Goal: Task Accomplishment & Management: Manage account settings

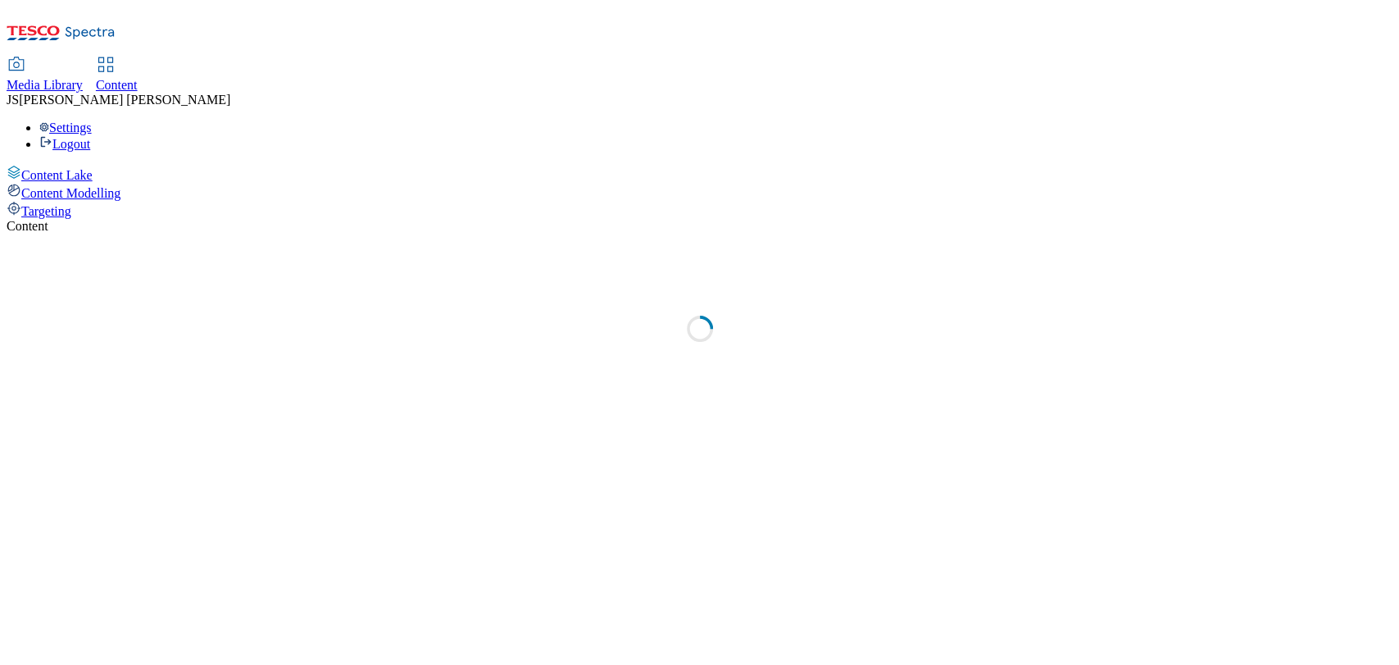
select select "ghs-[GEOGRAPHIC_DATA]"
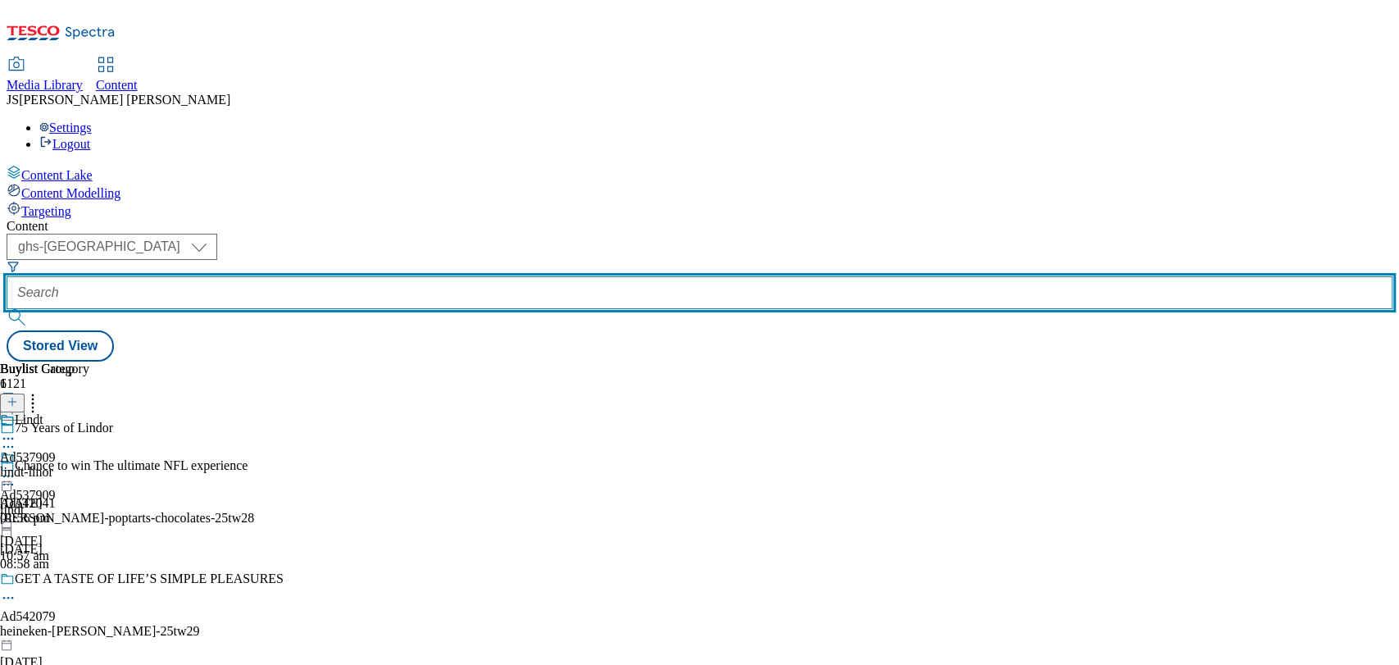
click at [408, 276] on input "text" at bounding box center [700, 292] width 1386 height 33
paste input "541587"
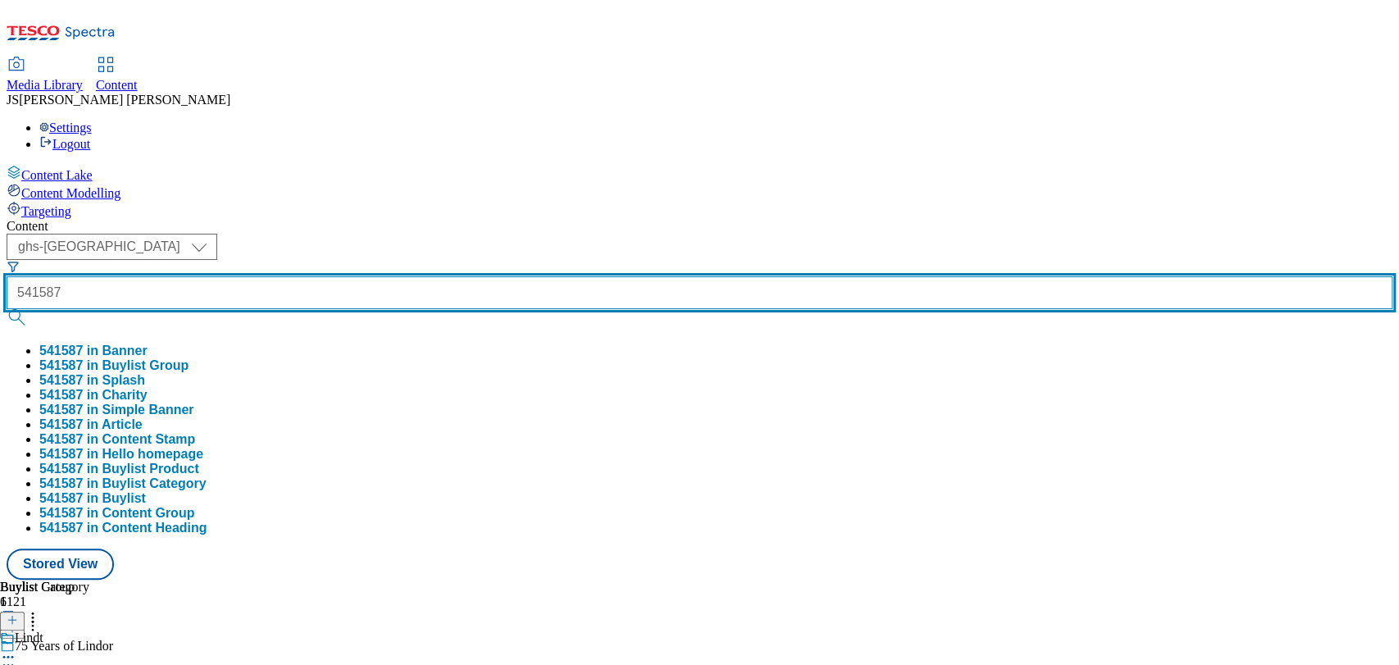
type input "541587"
click at [7, 309] on button "submit" at bounding box center [18, 317] width 23 height 16
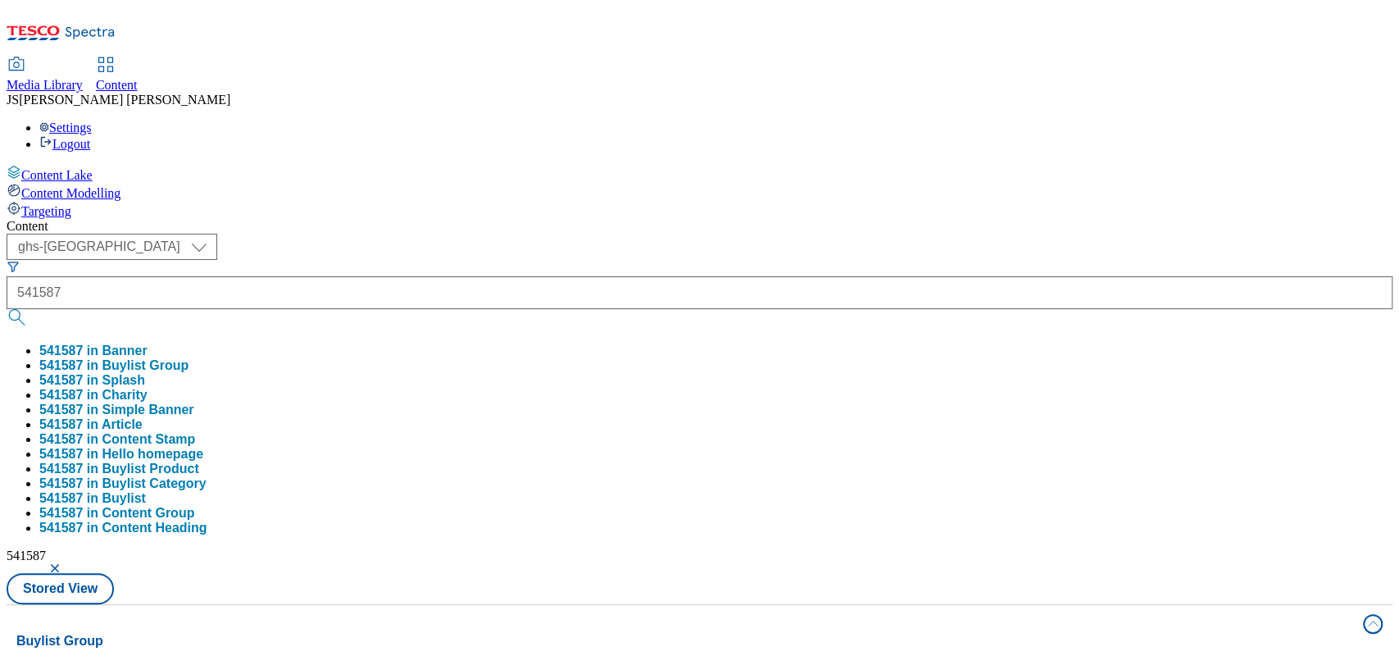
click at [579, 58] on div "Media Library Content JS Jess Smith Settings Logout" at bounding box center [700, 104] width 1386 height 93
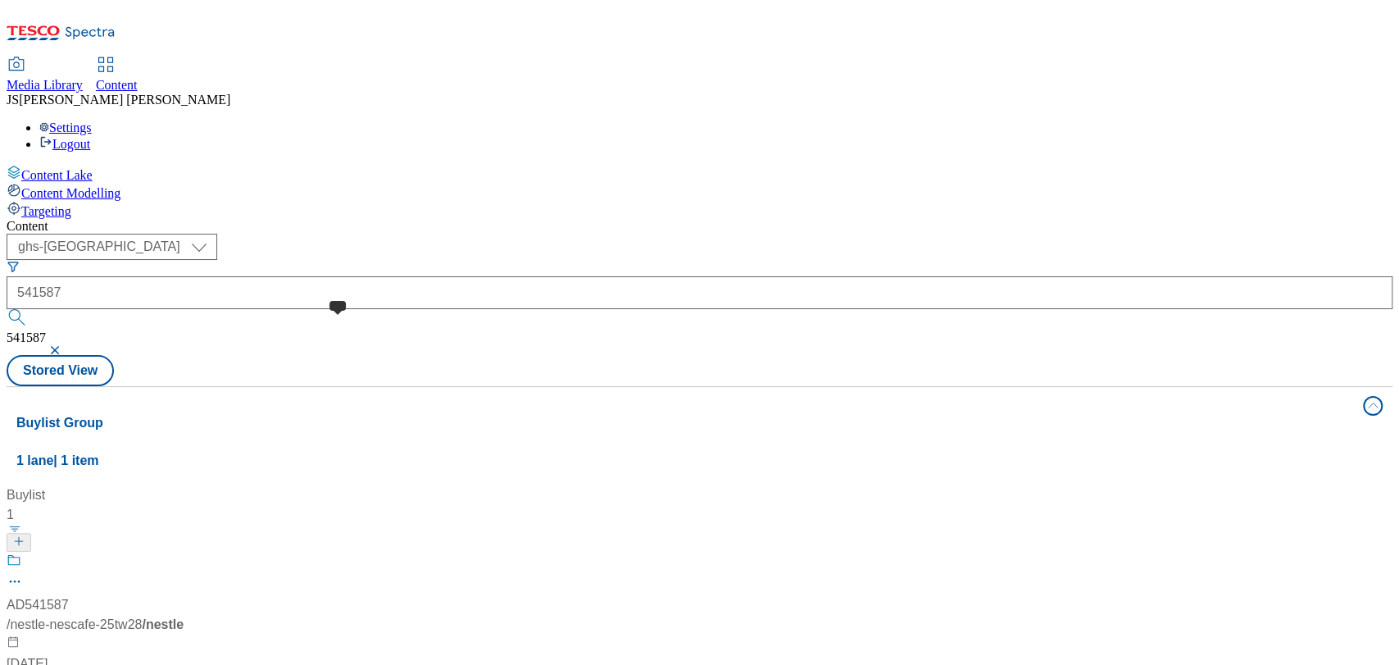
click at [21, 552] on span at bounding box center [21, 562] width 0 height 20
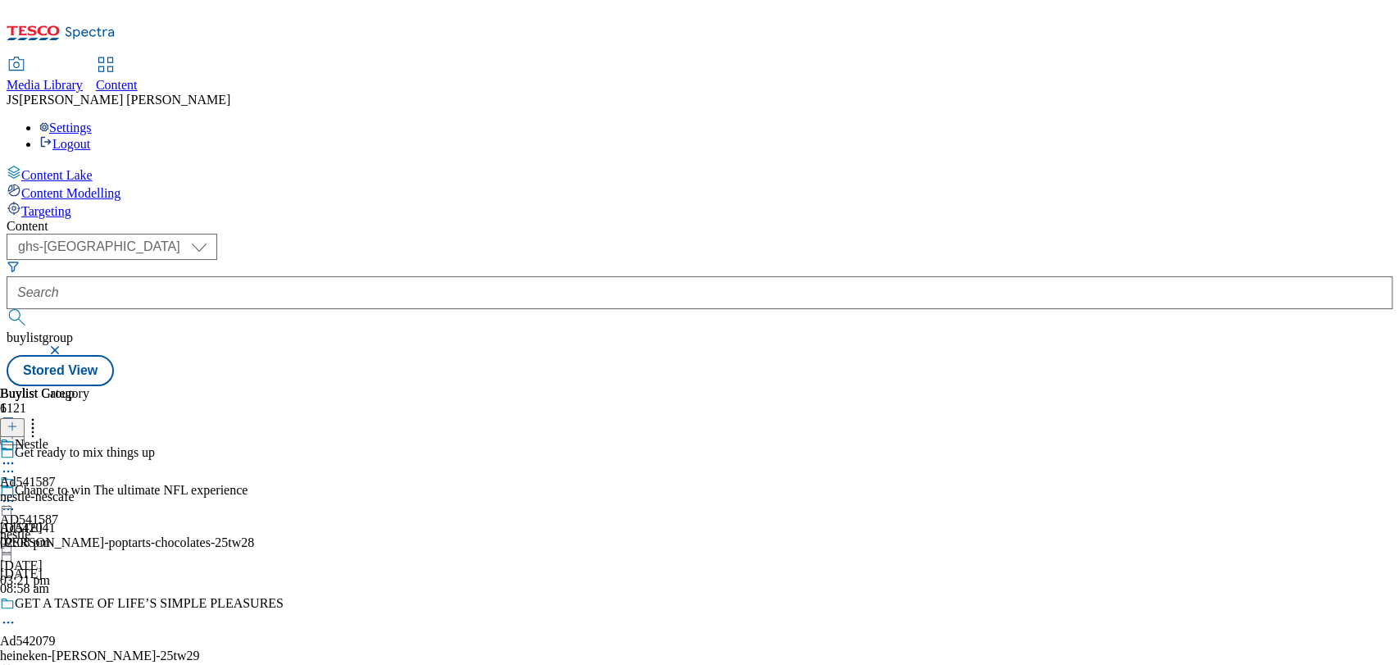
click at [89, 489] on div "nestle-nescafe" at bounding box center [44, 496] width 89 height 15
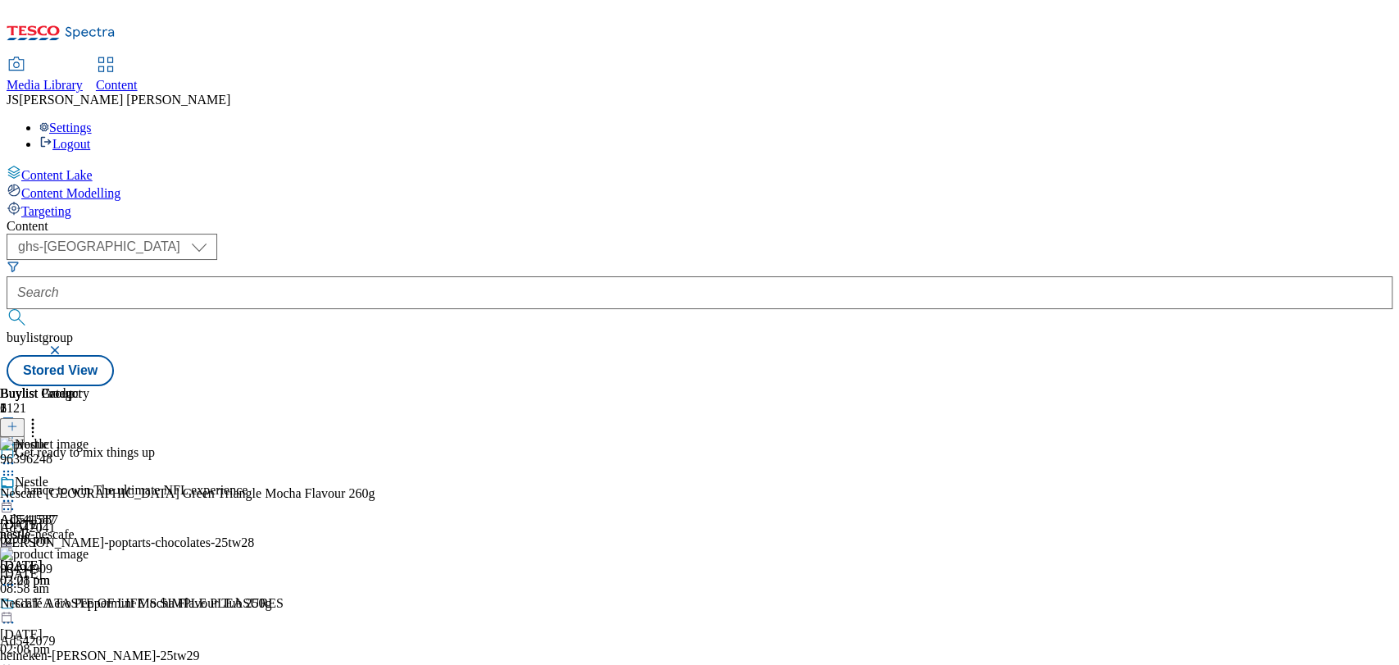
click at [25, 418] on button at bounding box center [12, 427] width 25 height 19
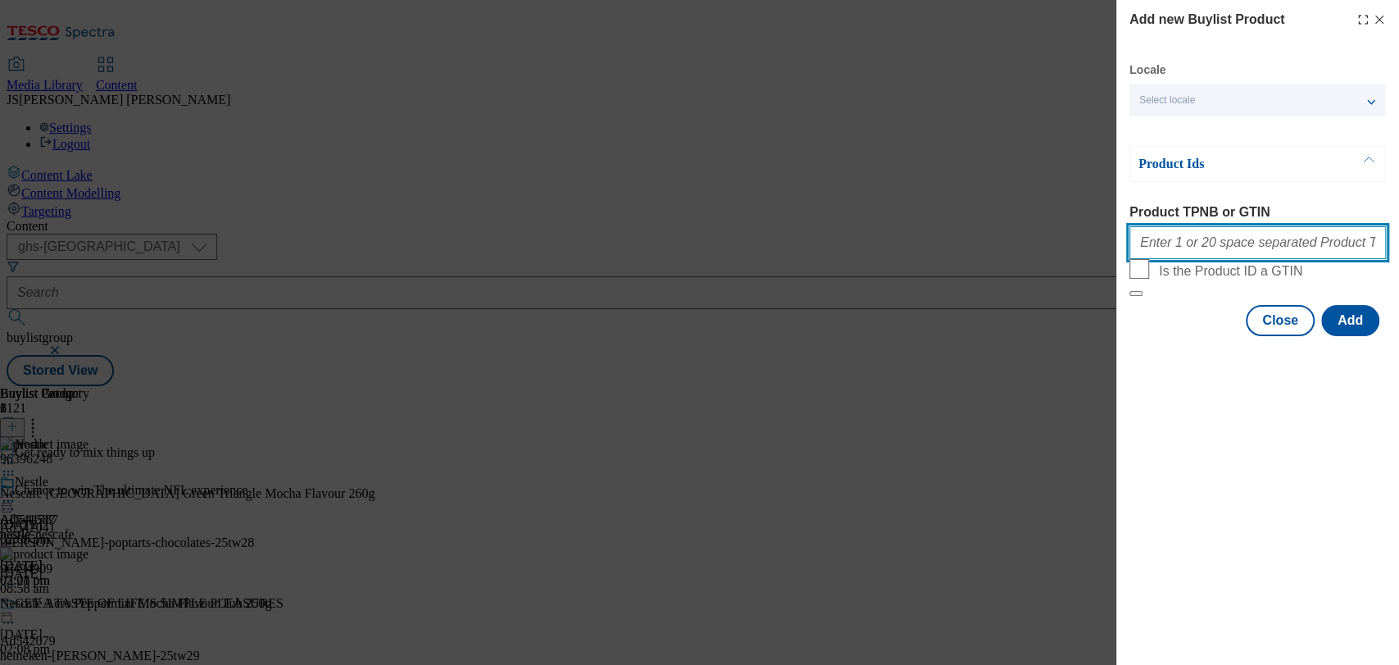
click at [1215, 255] on input "Product TPNB or GTIN" at bounding box center [1257, 242] width 257 height 33
paste input "96396248"
type input "96396248"
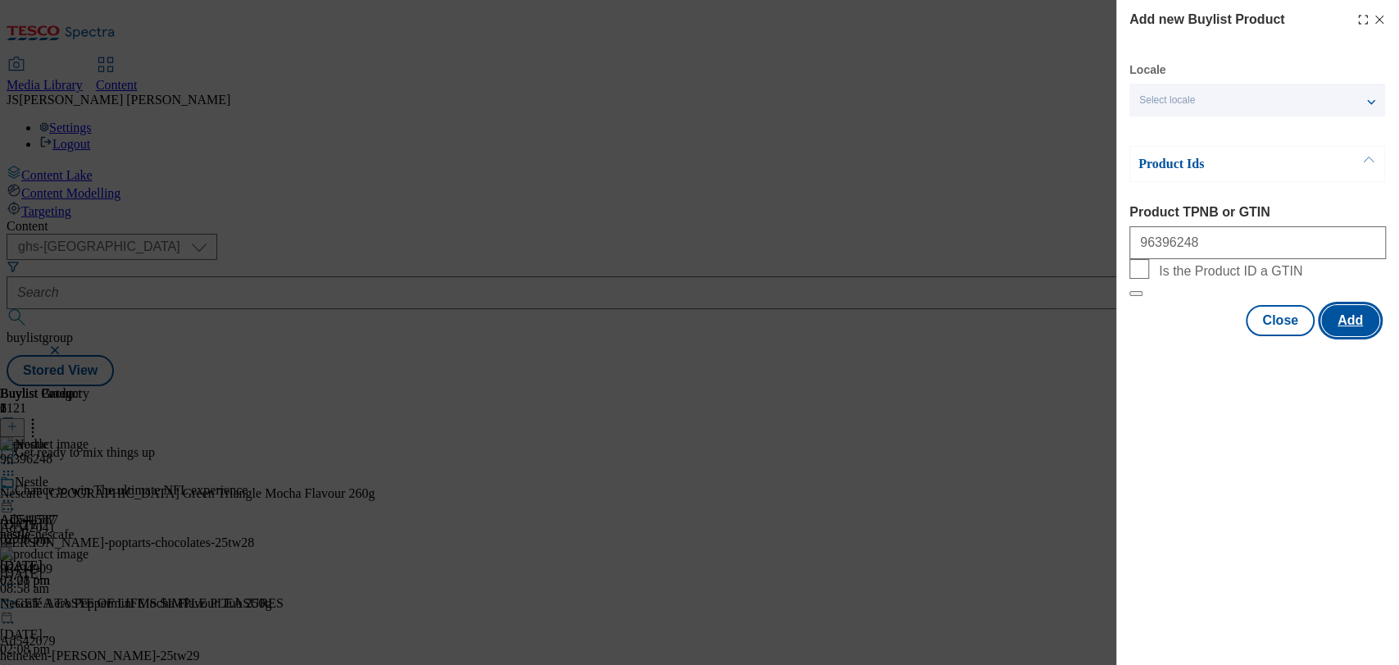
click at [1345, 336] on button "Add" at bounding box center [1350, 320] width 58 height 31
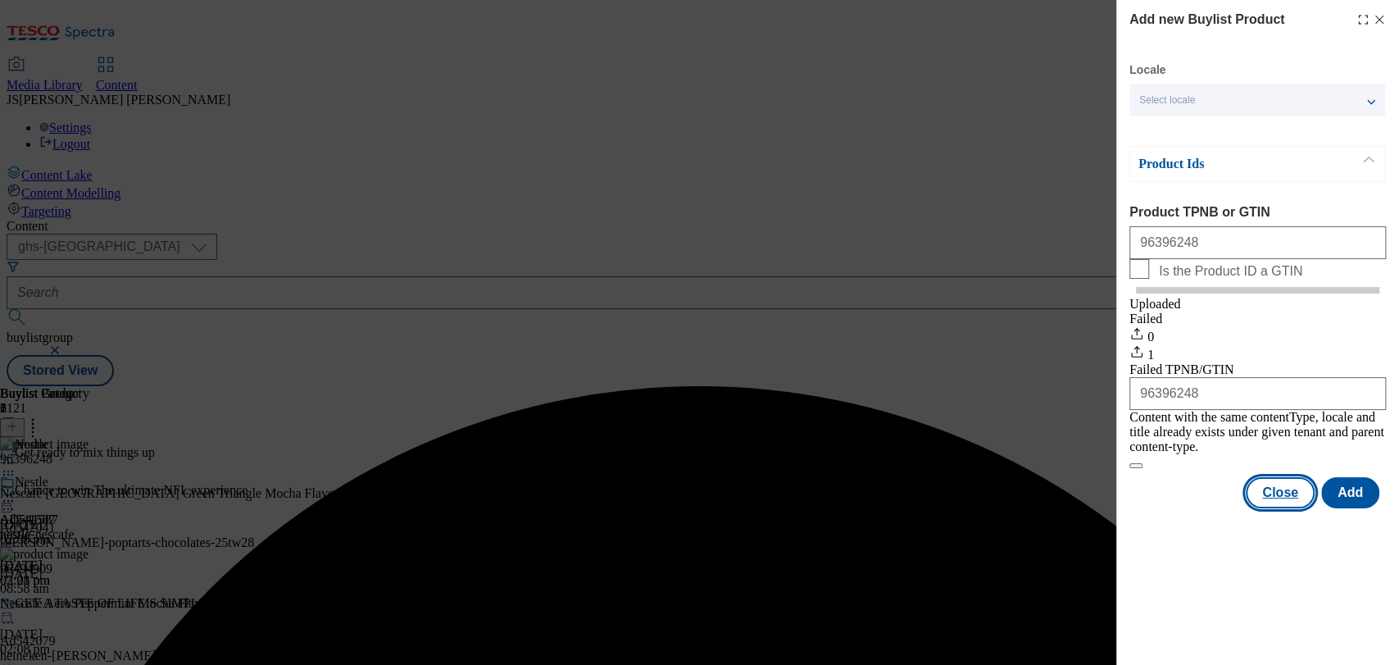
click at [1290, 504] on button "Close" at bounding box center [1280, 492] width 69 height 31
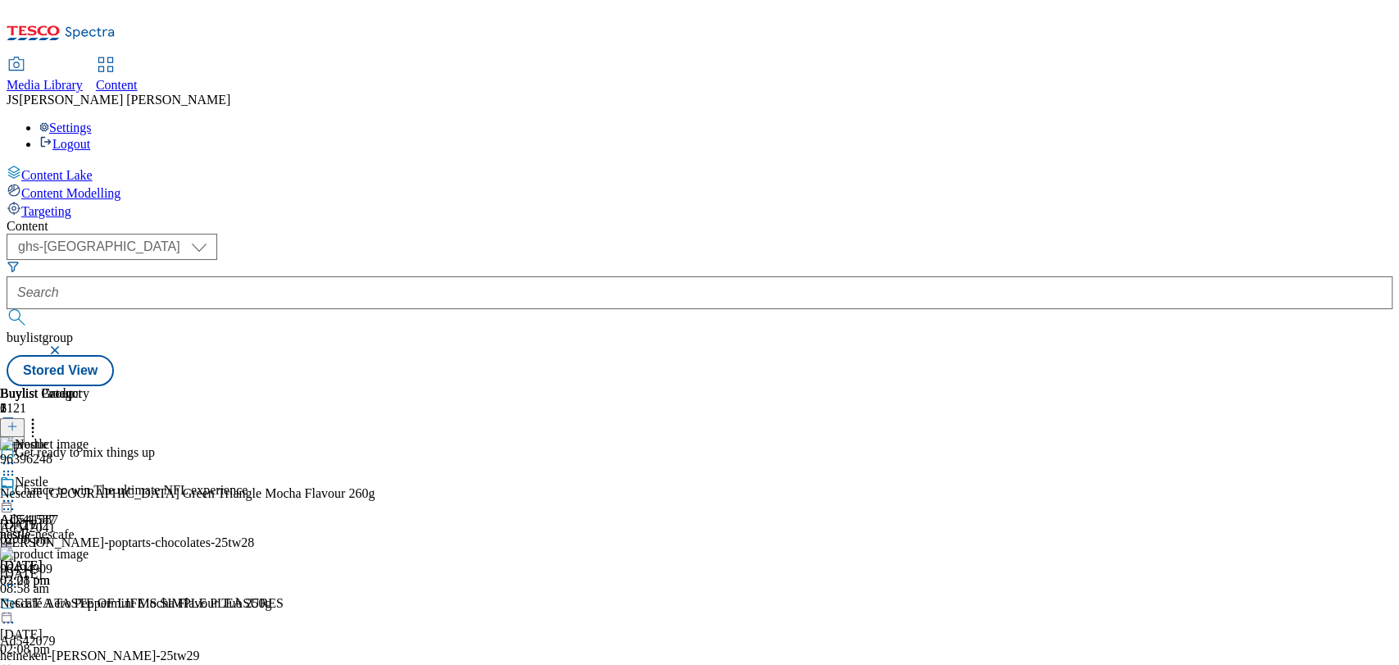
scroll to position [0, 56]
click at [18, 420] on icon at bounding box center [12, 425] width 11 height 11
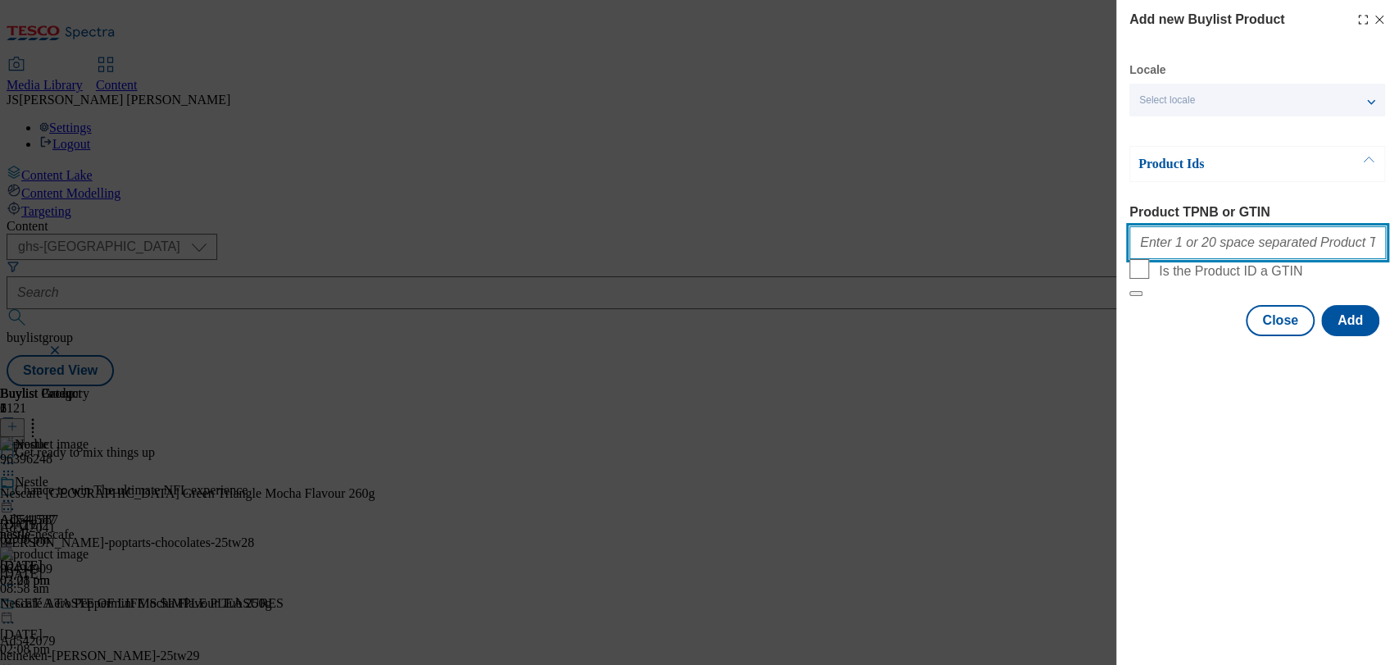
click at [1218, 254] on input "Product TPNB or GTIN" at bounding box center [1257, 242] width 257 height 33
paste input "96396248"
type input "96396248"
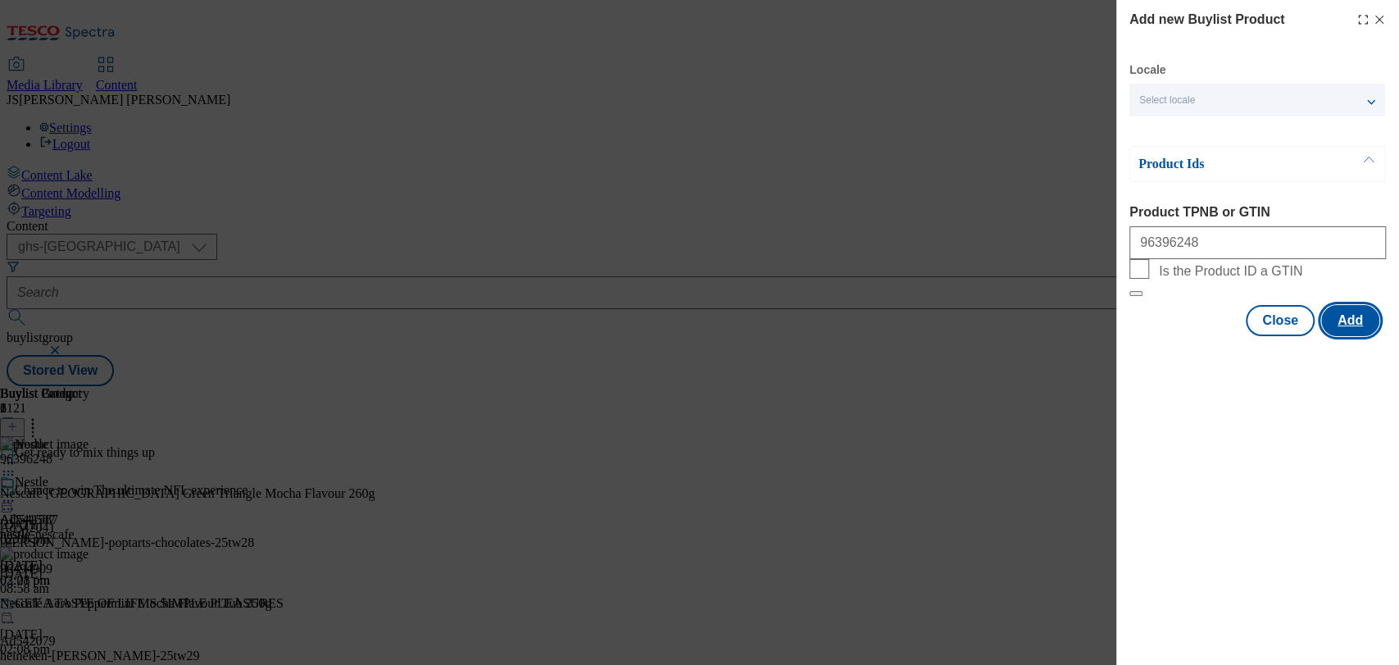
click at [1341, 336] on button "Add" at bounding box center [1350, 320] width 58 height 31
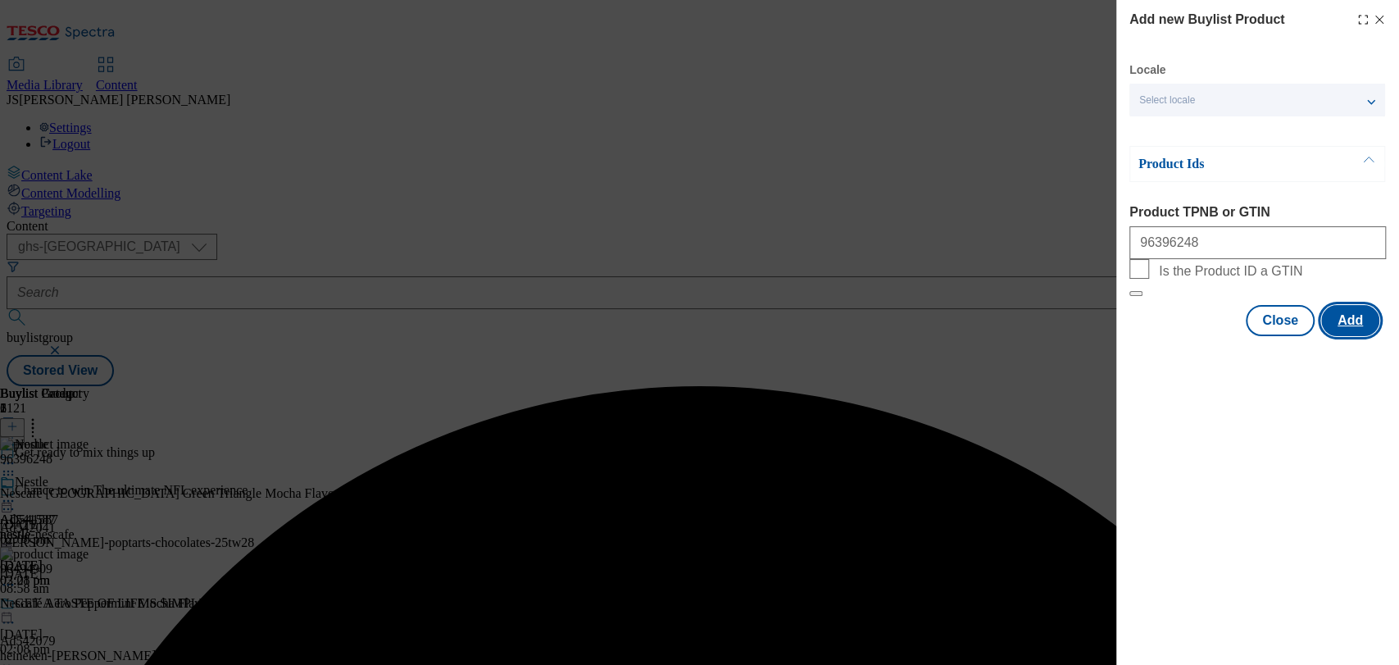
scroll to position [0, 0]
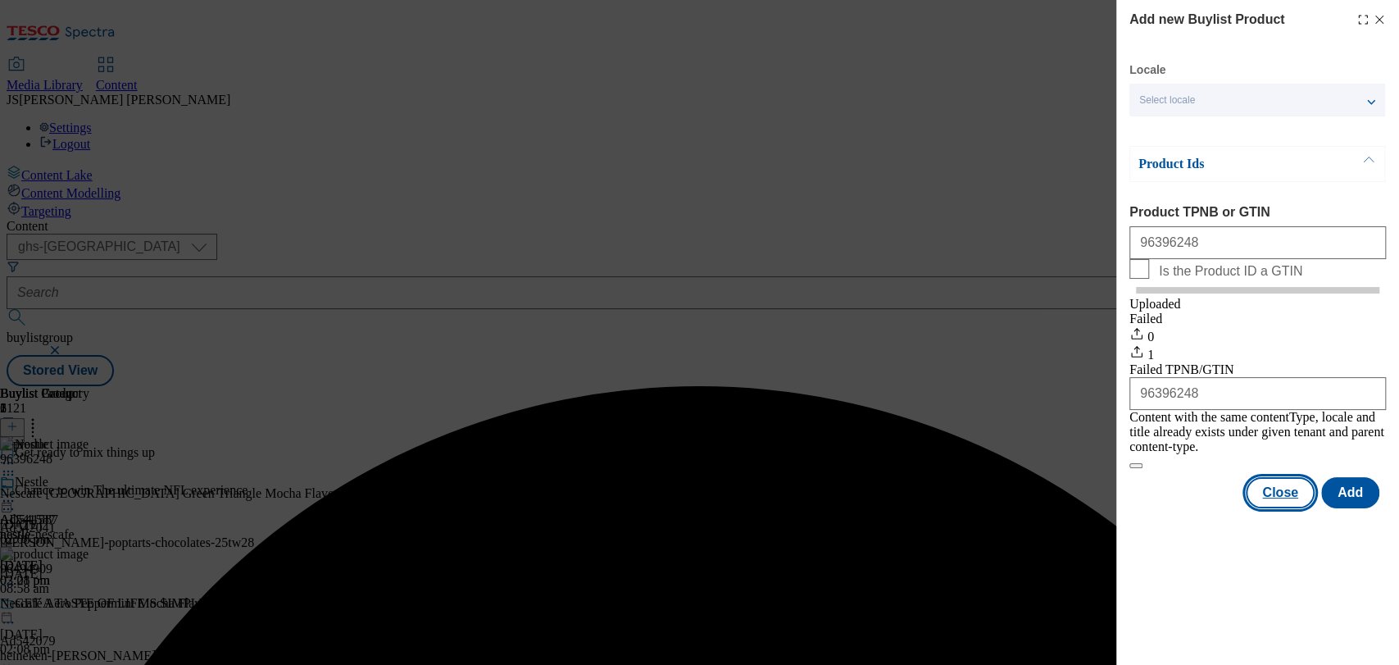
click at [1288, 505] on button "Close" at bounding box center [1280, 492] width 69 height 31
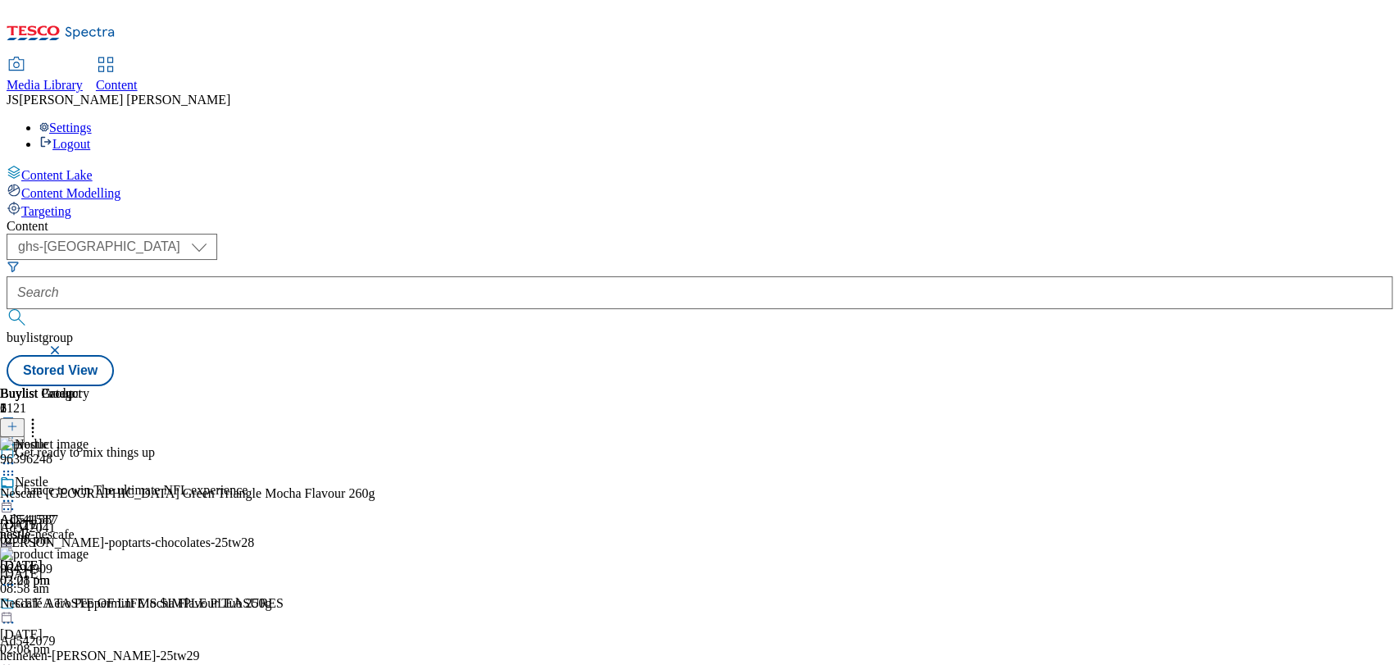
click at [1370, 219] on div "Content ( optional ) ghs-roi ghs-uk ghs-uk buylistgroup Stored View Buylist Gro…" at bounding box center [700, 302] width 1386 height 167
click at [18, 420] on icon at bounding box center [12, 425] width 11 height 11
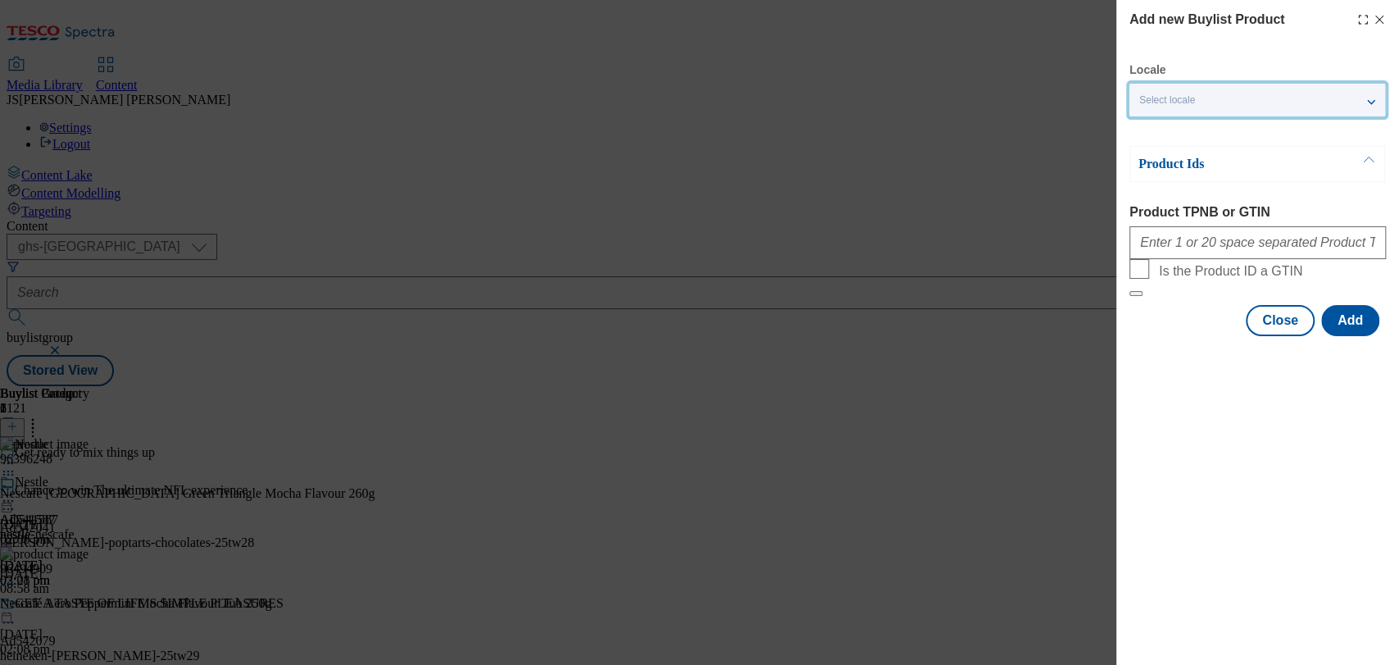
click at [1189, 102] on span "Select locale" at bounding box center [1167, 100] width 56 height 12
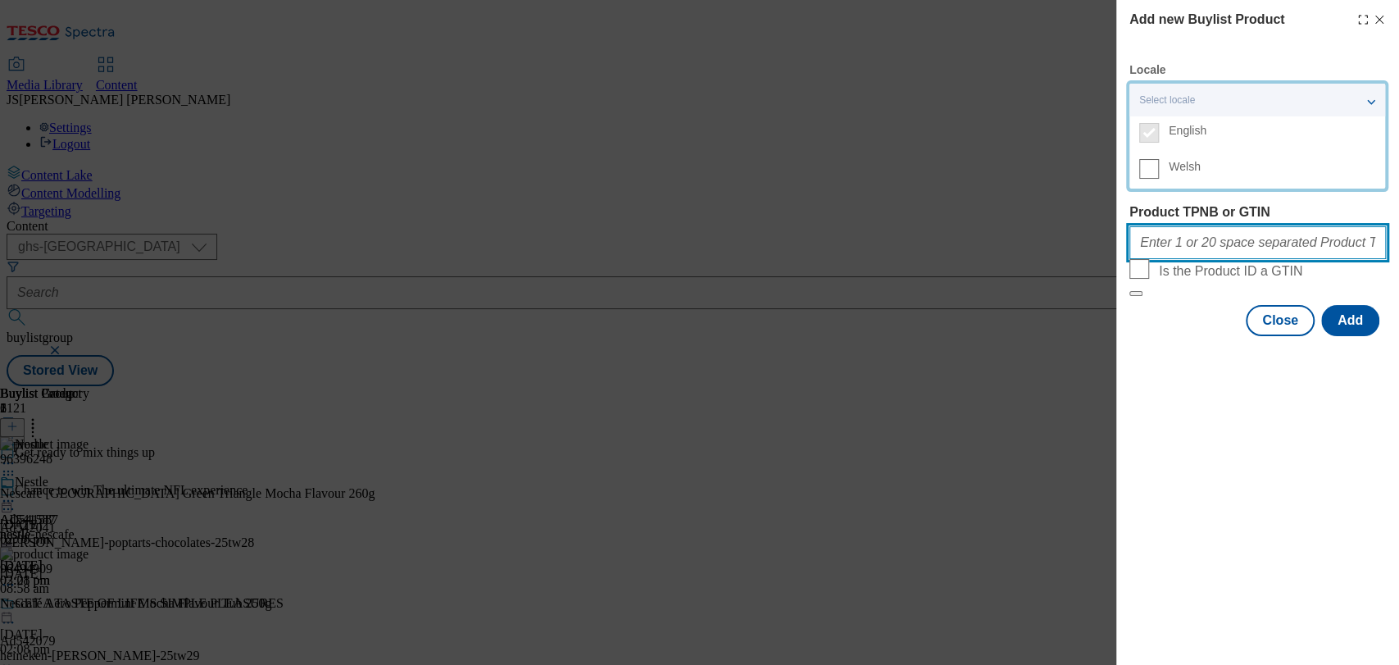
click at [1213, 252] on input "Product TPNB or GTIN" at bounding box center [1257, 242] width 257 height 33
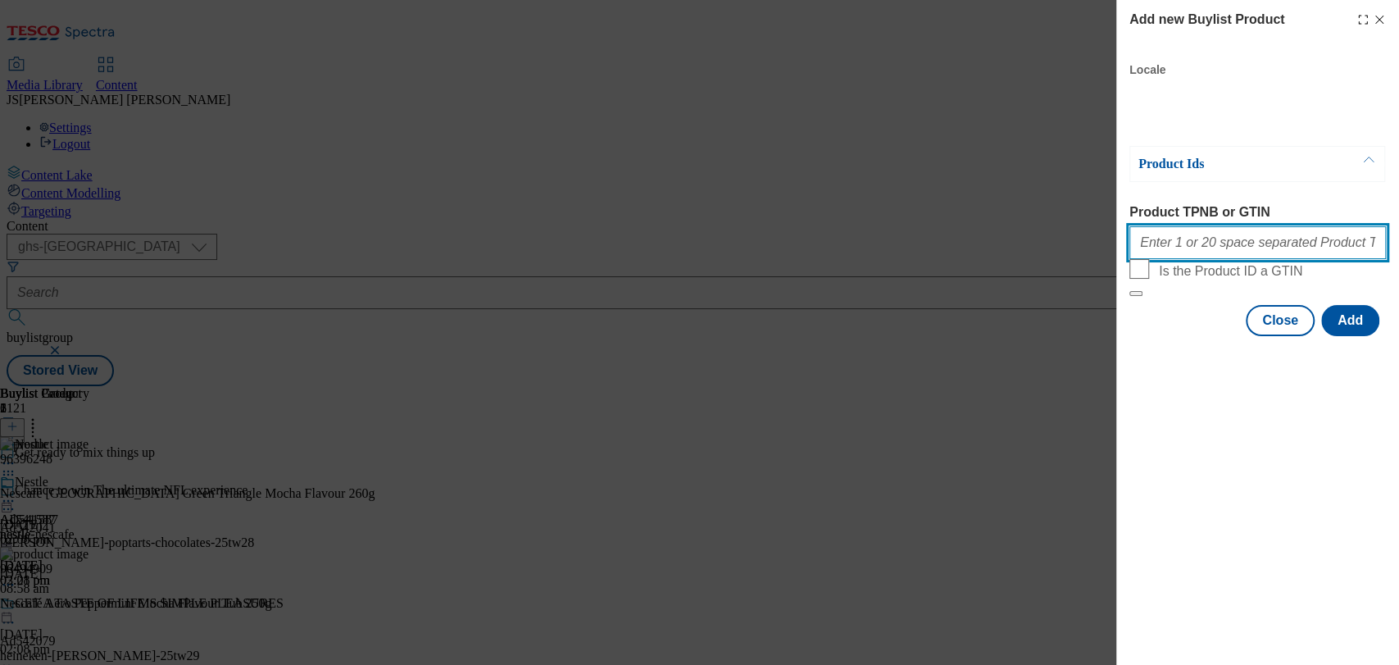
paste input "96435508"
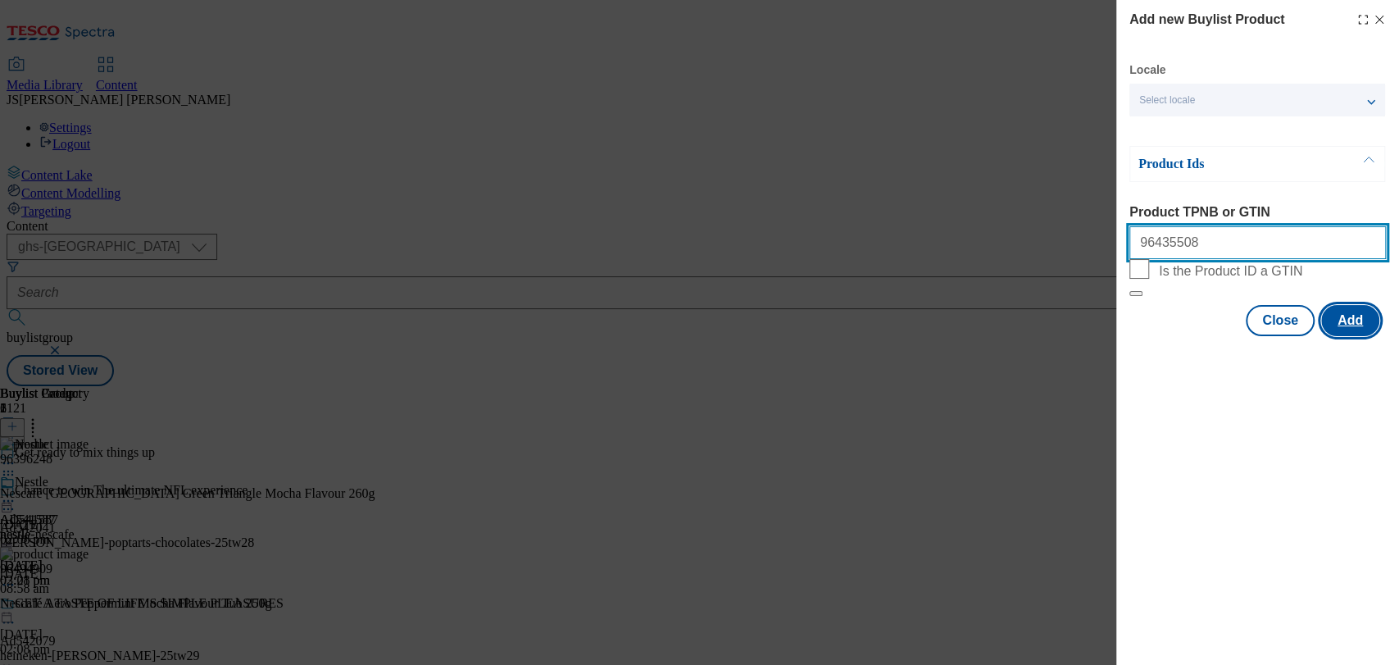
type input "96435508"
click at [1349, 336] on button "Add" at bounding box center [1350, 320] width 58 height 31
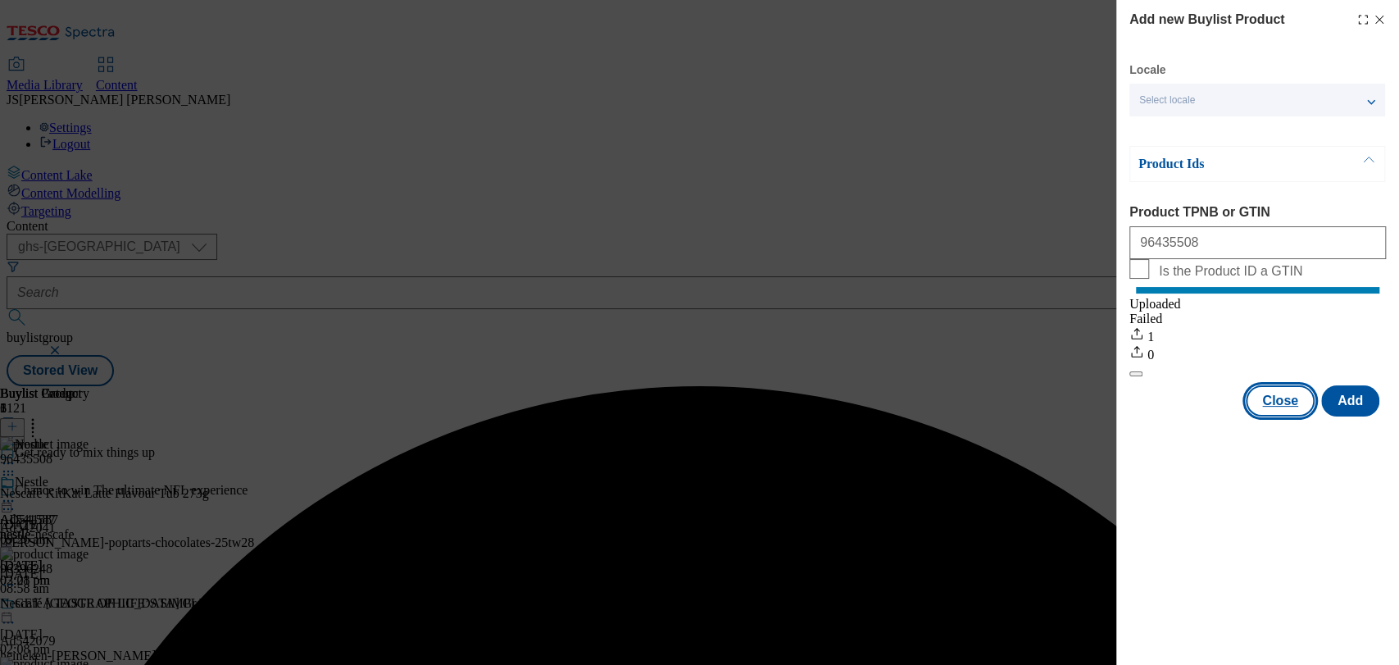
click at [1279, 416] on button "Close" at bounding box center [1280, 400] width 69 height 31
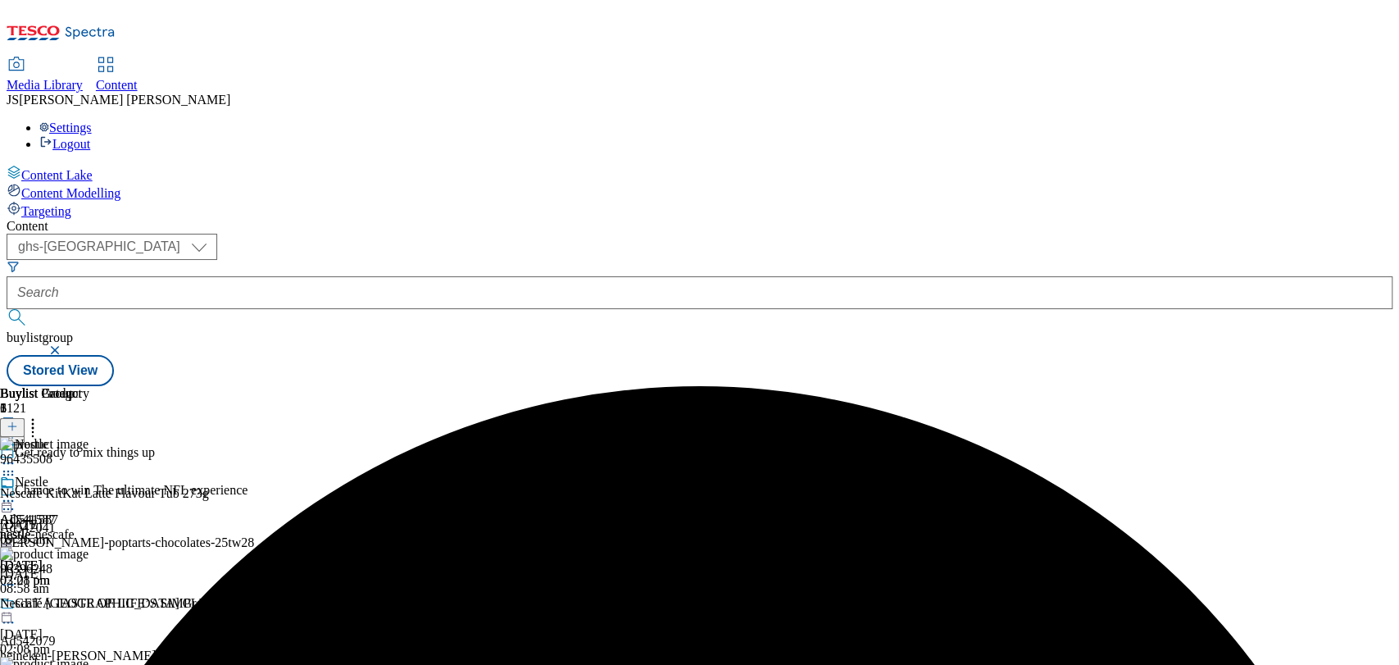
click at [16, 493] on icon at bounding box center [8, 501] width 16 height 16
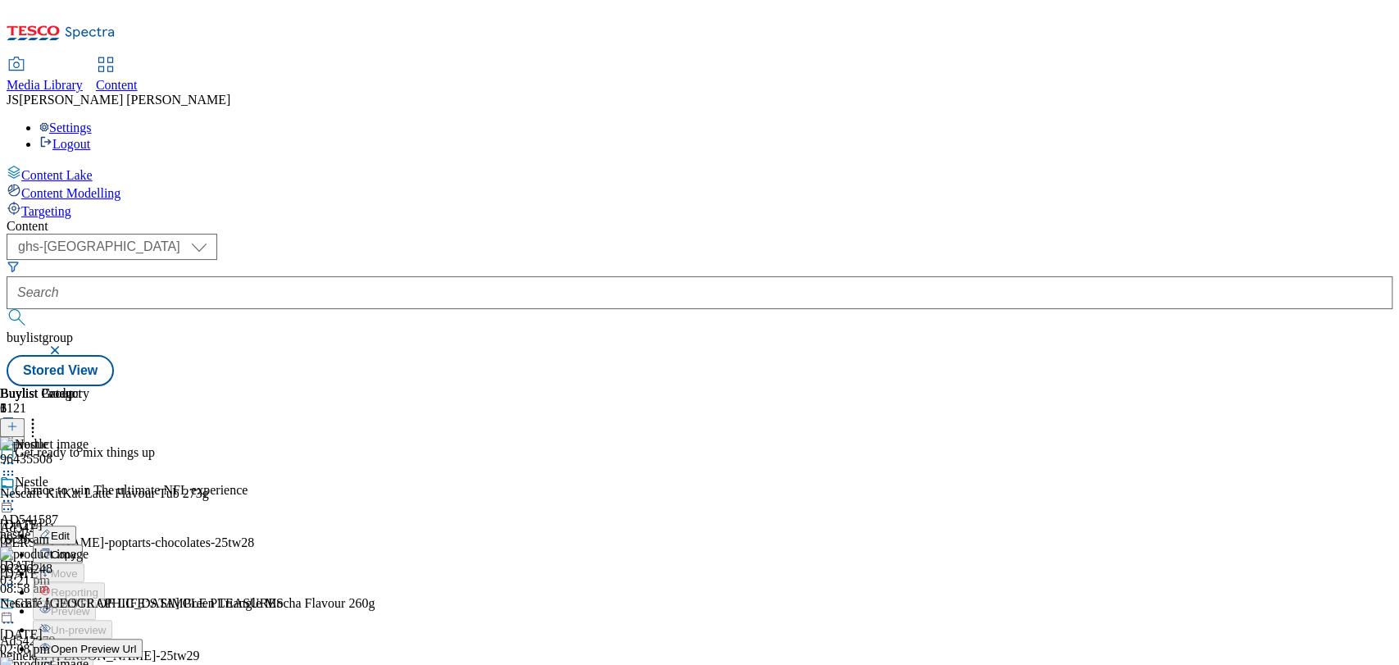
click at [16, 493] on icon at bounding box center [8, 501] width 16 height 16
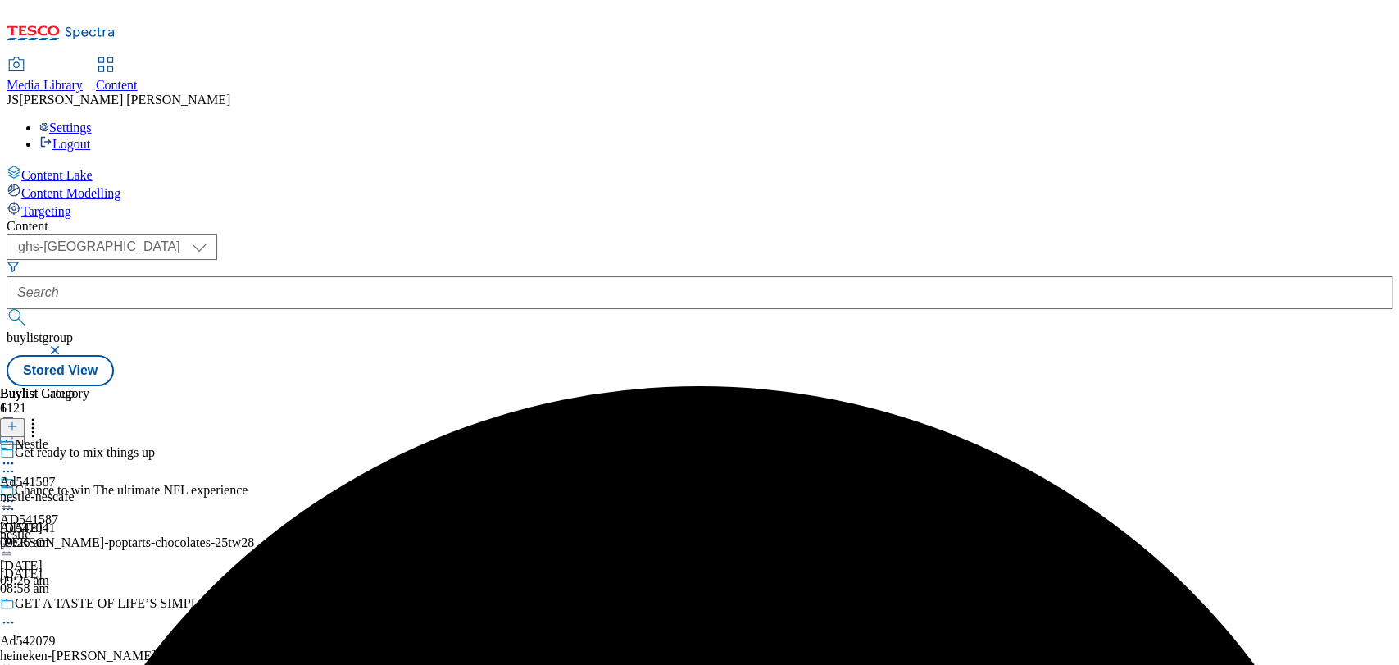
click at [16, 493] on icon at bounding box center [8, 501] width 16 height 16
click at [93, 657] on button "Publish" at bounding box center [63, 666] width 61 height 19
click at [89, 489] on div "nestle-nescafe" at bounding box center [44, 496] width 89 height 15
